Goal: Transaction & Acquisition: Purchase product/service

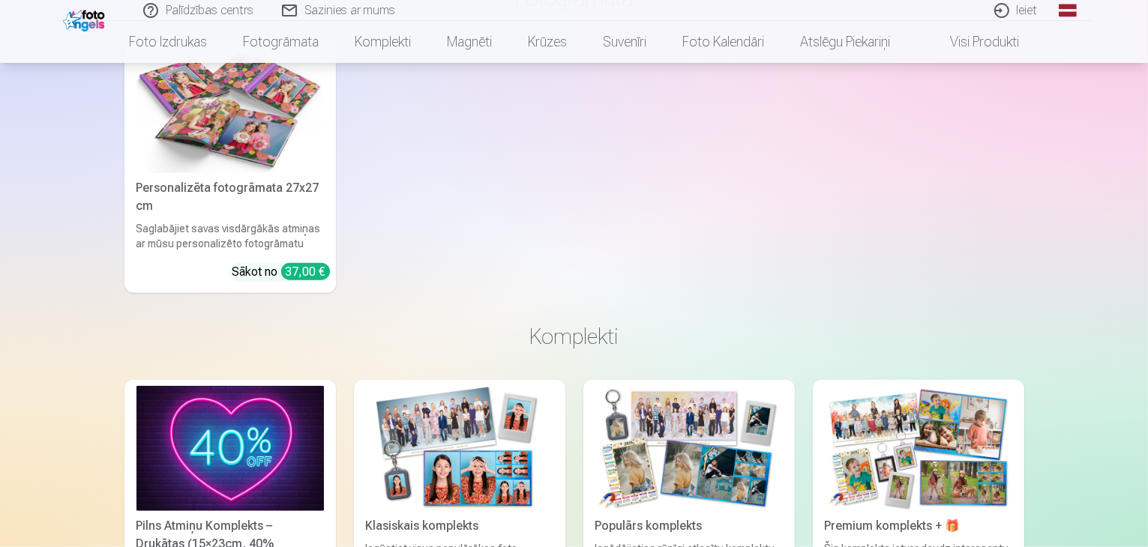
scroll to position [1333, 0]
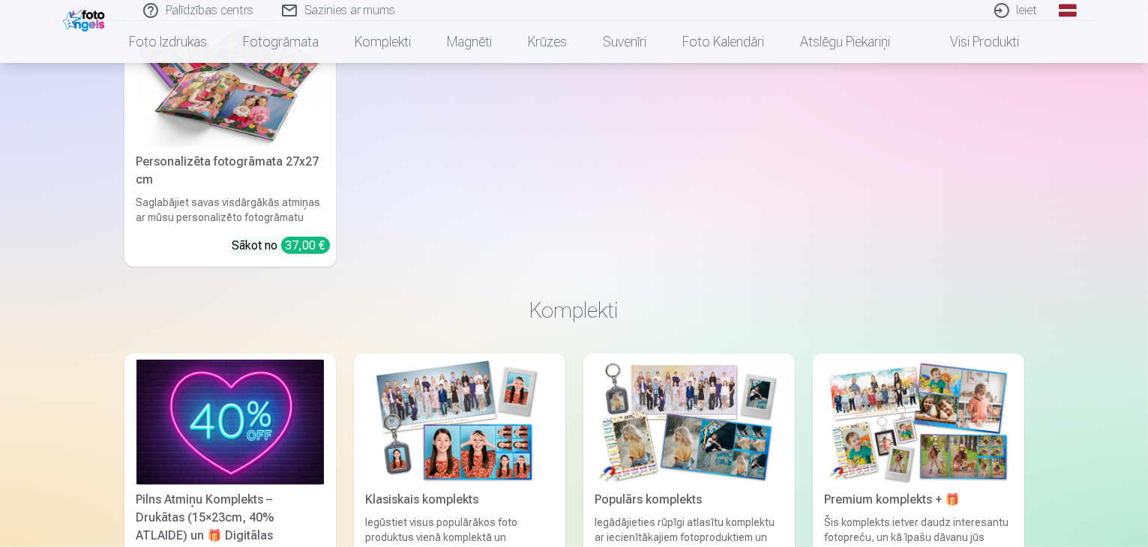
click at [261, 148] on link "Personalizēta fotogrāmata 27x27 cm Saglabājiet savas visdārgākās atmiņas ar mūs…" at bounding box center [229, 141] width 211 height 251
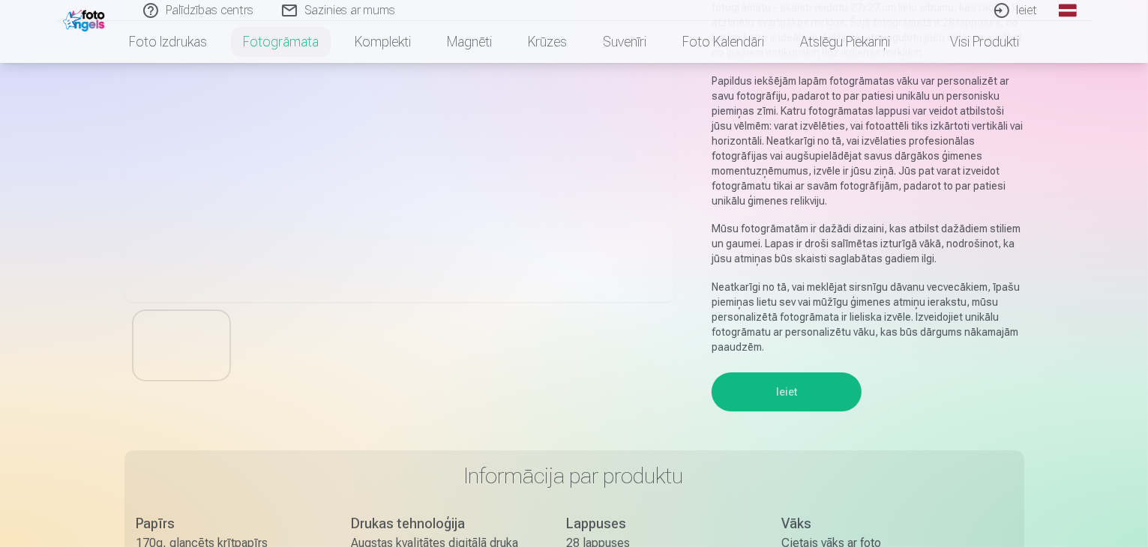
scroll to position [225, 0]
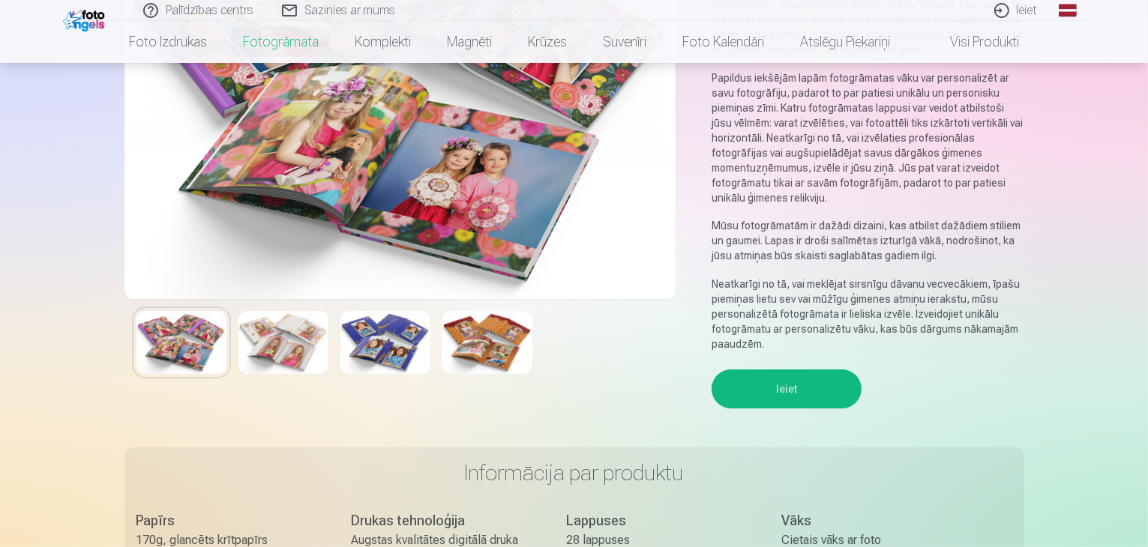
click at [298, 379] on div at bounding box center [399, 342] width 551 height 87
click at [295, 361] on img at bounding box center [283, 342] width 90 height 63
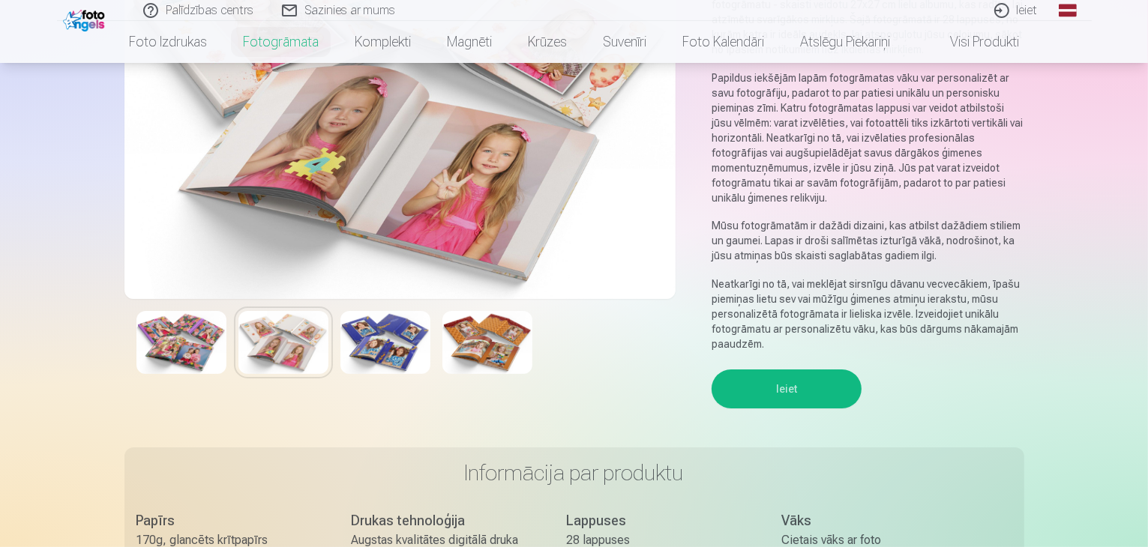
click at [355, 348] on img at bounding box center [385, 342] width 90 height 63
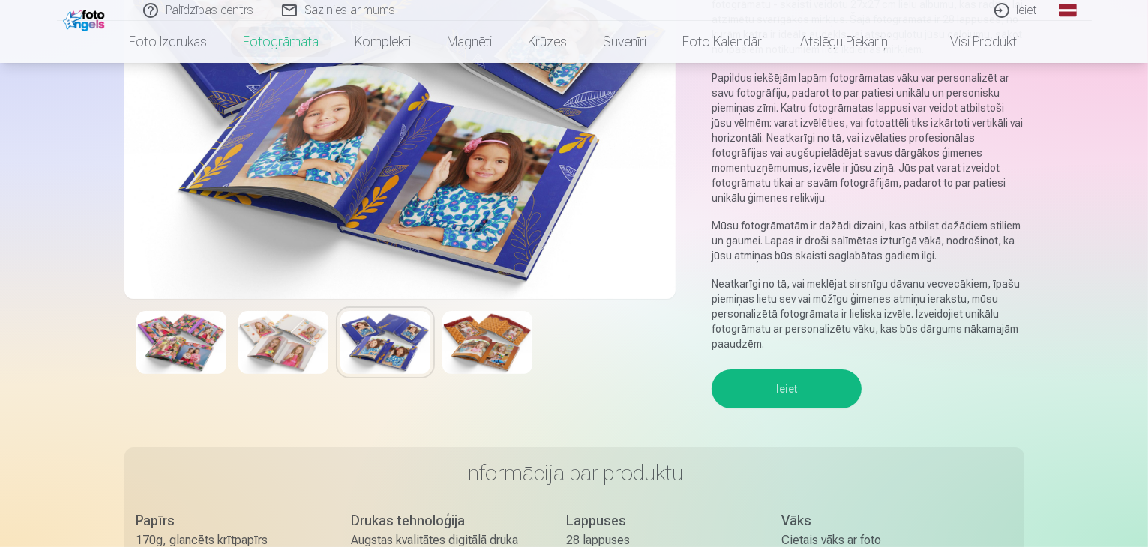
click at [466, 342] on img at bounding box center [487, 342] width 90 height 63
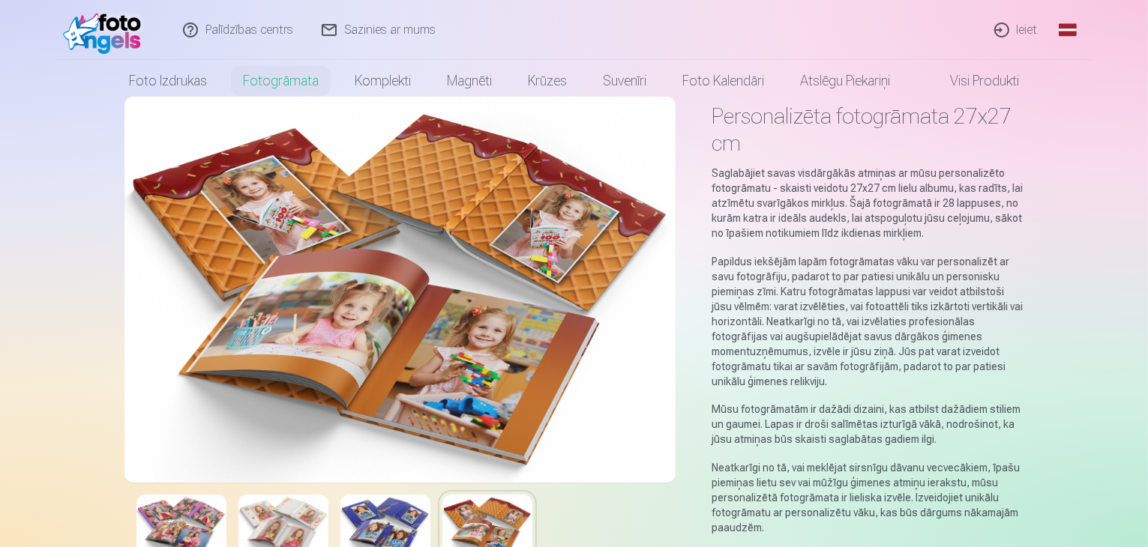
scroll to position [0, 0]
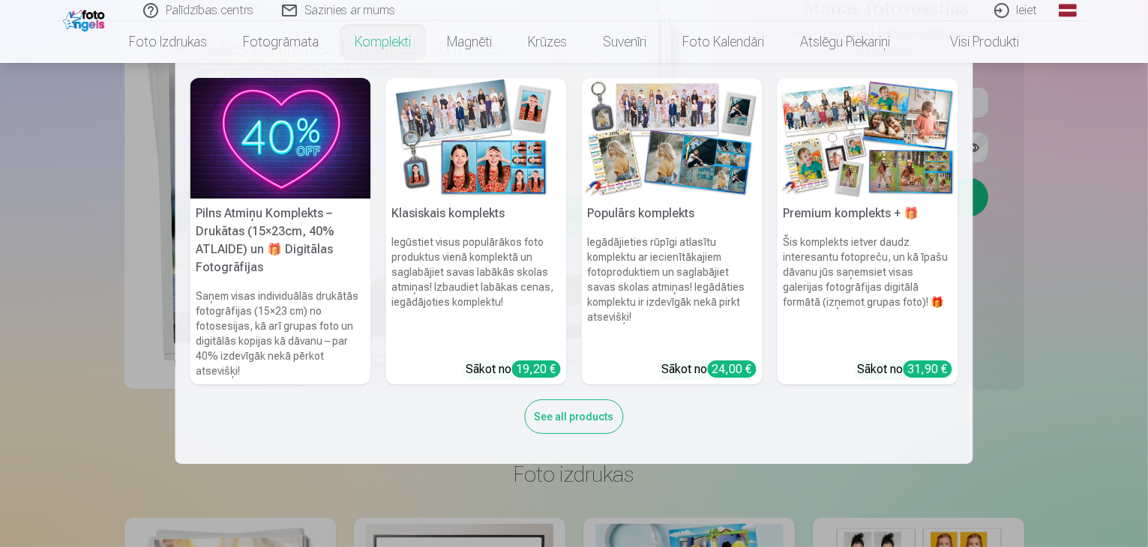
scroll to position [225, 0]
click at [1047, 214] on nav "Pilns Atmiņu Komplekts – Drukātas (15×23cm, 40% ATLAIDE) un 🎁 Digitālas Fotogrā…" at bounding box center [574, 263] width 1148 height 401
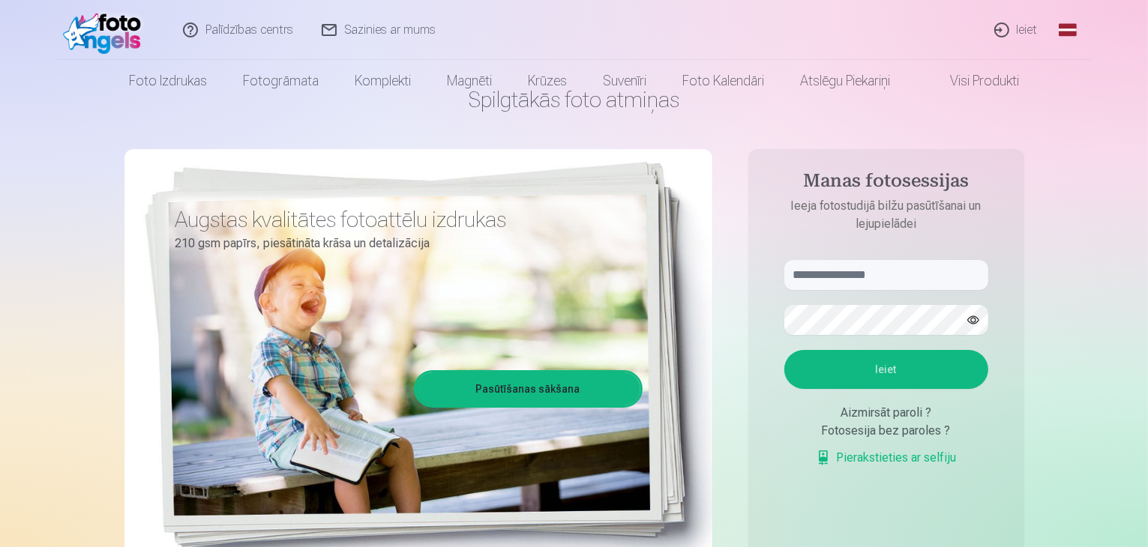
scroll to position [0, 0]
